Goal: Information Seeking & Learning: Learn about a topic

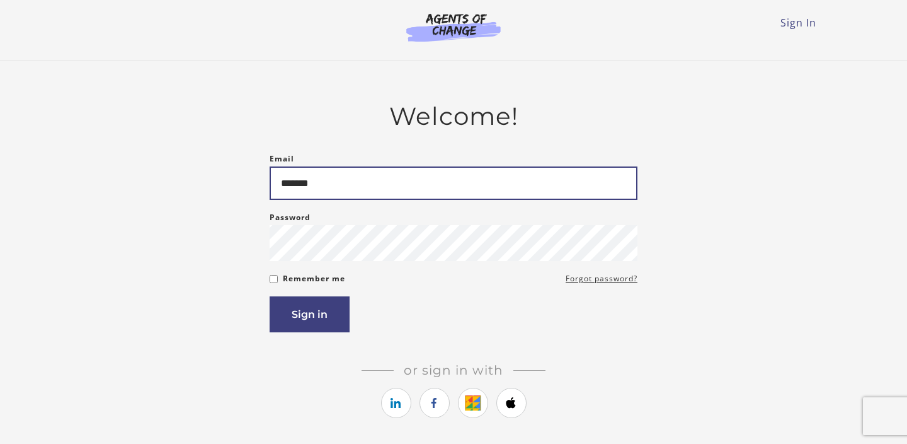
type input "**********"
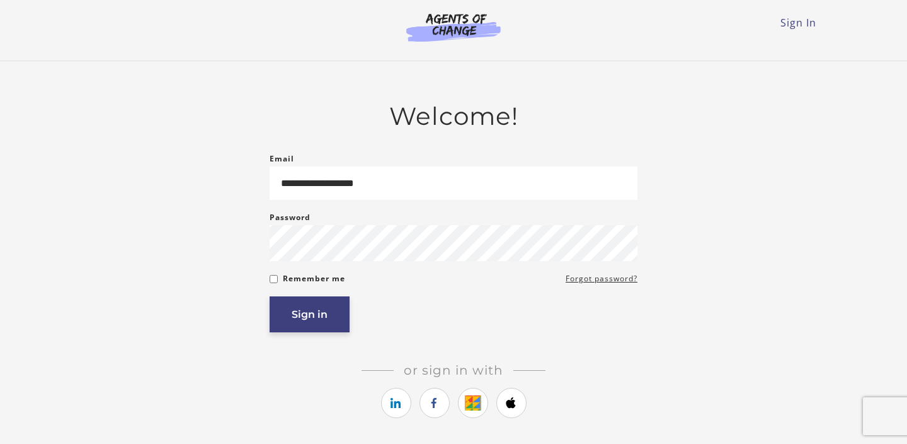
click at [344, 318] on button "Sign in" at bounding box center [310, 314] width 80 height 36
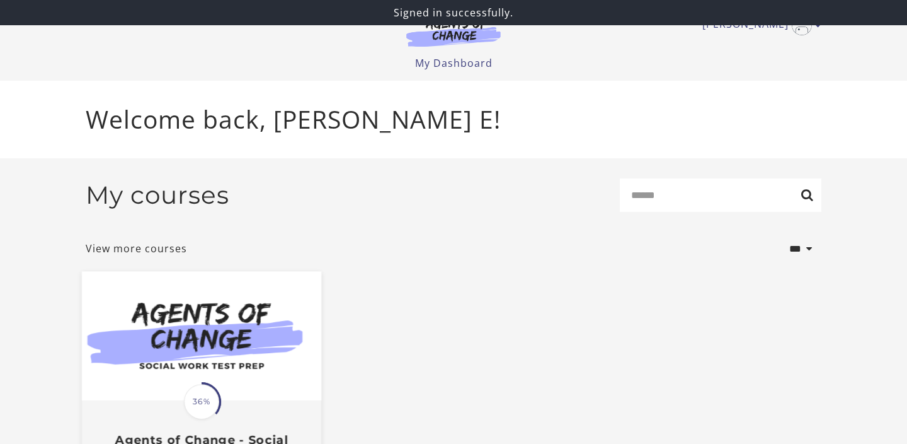
click at [265, 311] on img at bounding box center [201, 336] width 239 height 129
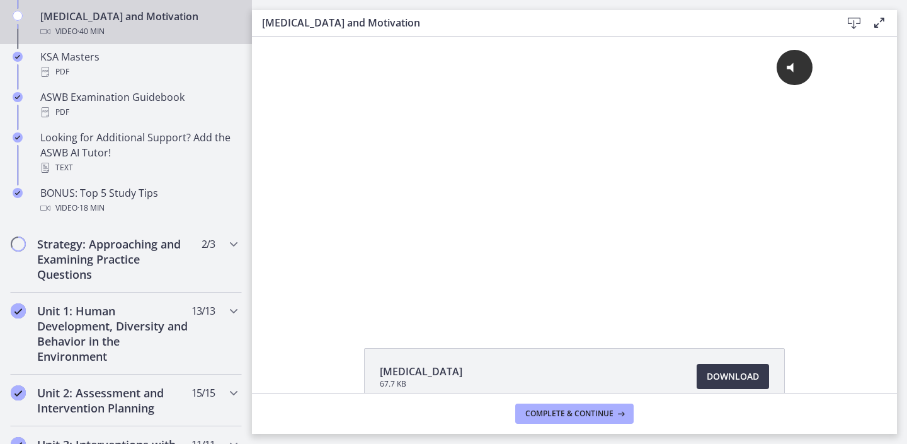
scroll to position [566, 0]
click at [62, 270] on h2 "Strategy: Approaching and Examining Practice Questions" at bounding box center [114, 257] width 154 height 45
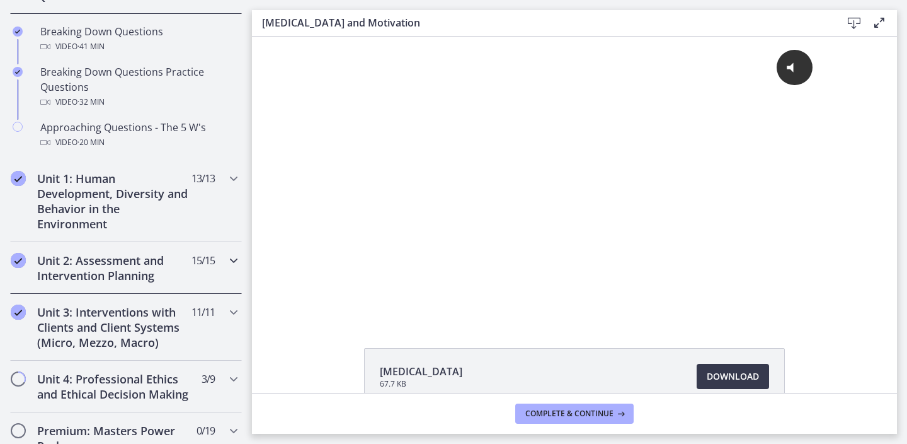
scroll to position [333, 0]
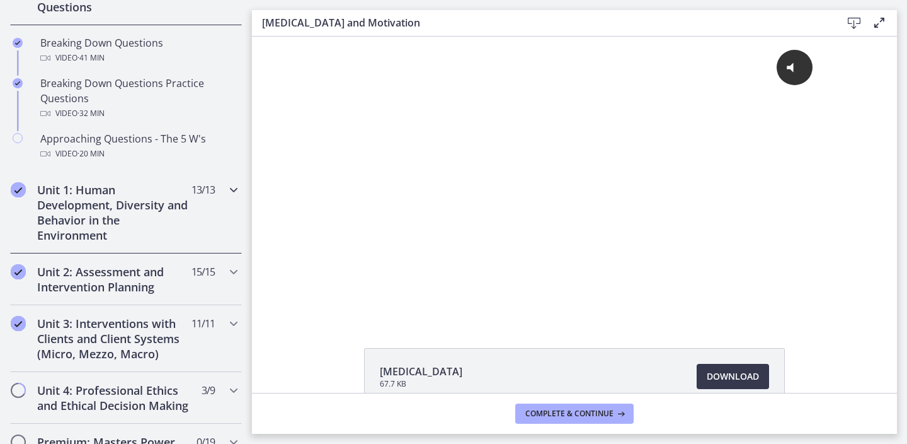
click at [120, 211] on h2 "Unit 1: Human Development, Diversity and Behavior in the Environment" at bounding box center [114, 212] width 154 height 60
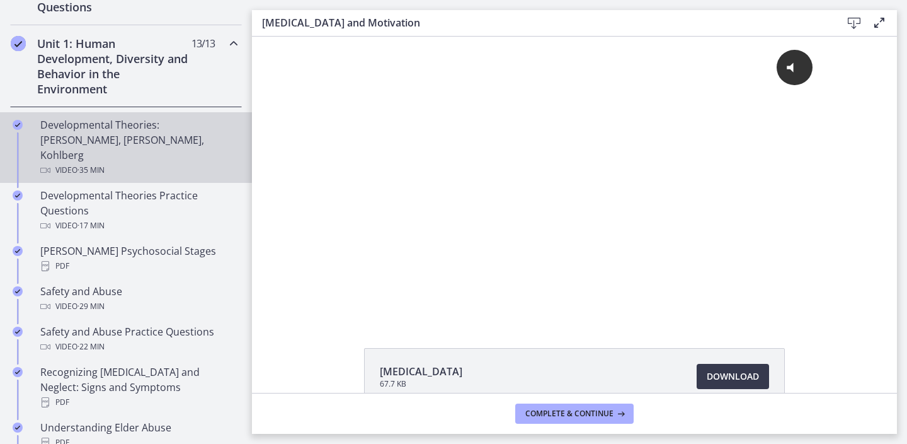
click at [107, 136] on div "Developmental Theories: [PERSON_NAME], [PERSON_NAME], Kohlberg Video · 35 min" at bounding box center [138, 147] width 197 height 60
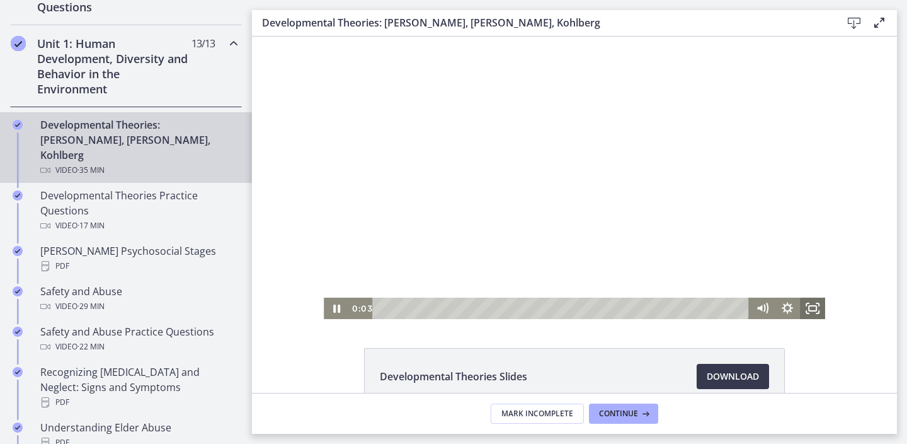
click at [817, 313] on icon "Fullscreen" at bounding box center [812, 307] width 25 height 21
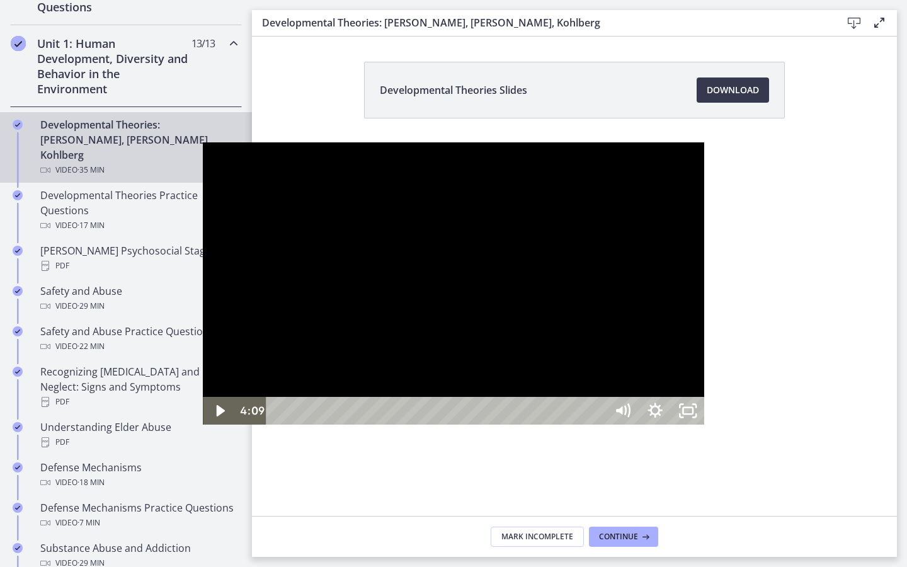
click at [704, 377] on div at bounding box center [454, 283] width 502 height 282
click at [203, 142] on button "Pause: crt89dfaoh5c72tgt07g.mp4" at bounding box center [203, 142] width 1 height 1
